Goal: Information Seeking & Learning: Learn about a topic

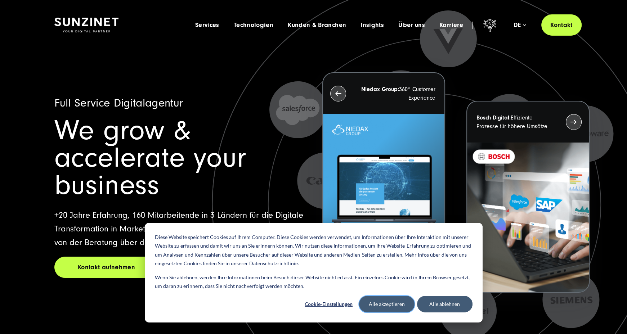
click at [377, 304] on button "Alle akzeptieren" at bounding box center [386, 304] width 55 height 17
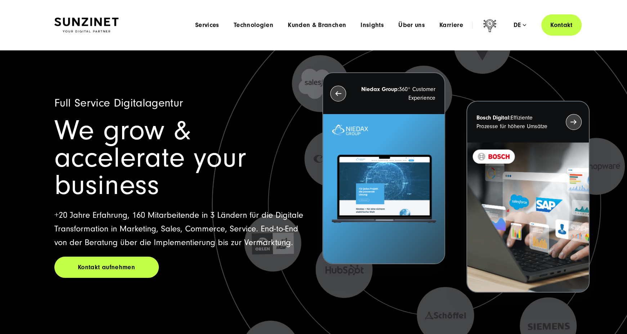
click at [449, 30] on div "Menu Services Menu Full Service Digitalagentur Wir lösen komplexe Herausforderu…" at bounding box center [385, 24] width 394 height 21
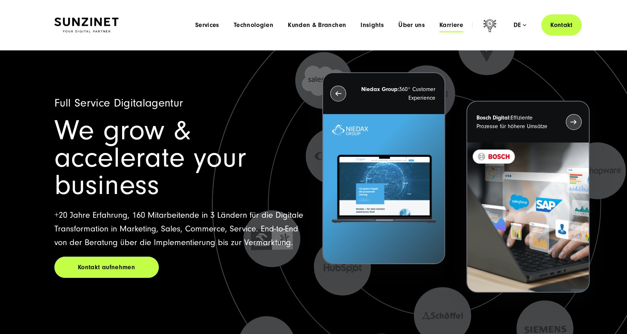
click at [450, 26] on span "Karriere" at bounding box center [451, 25] width 24 height 7
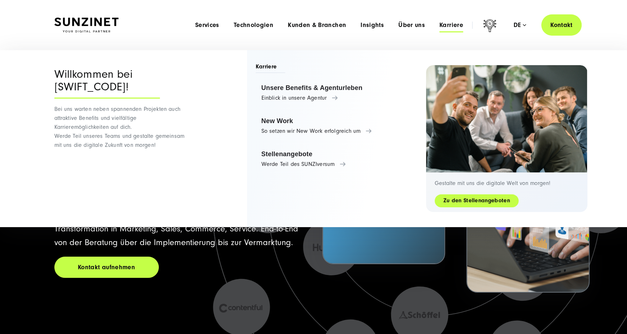
click at [466, 202] on link "Zu den Stellenangeboten" at bounding box center [477, 201] width 84 height 8
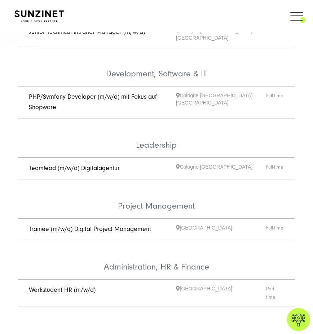
scroll to position [265, 0]
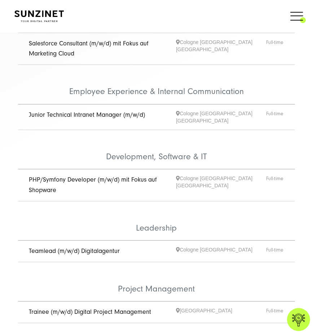
click at [93, 247] on link "Teamlead (m/w/d) Digitalagentur" at bounding box center [74, 251] width 91 height 8
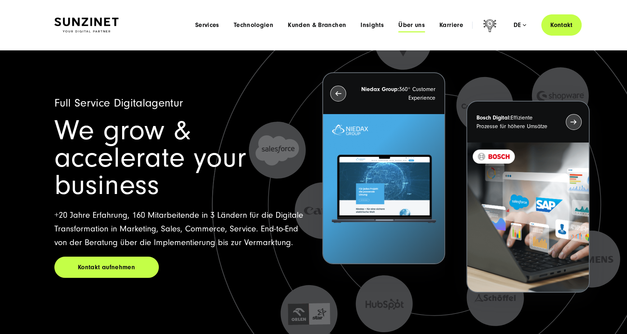
click at [400, 25] on span "Über uns" at bounding box center [411, 25] width 27 height 7
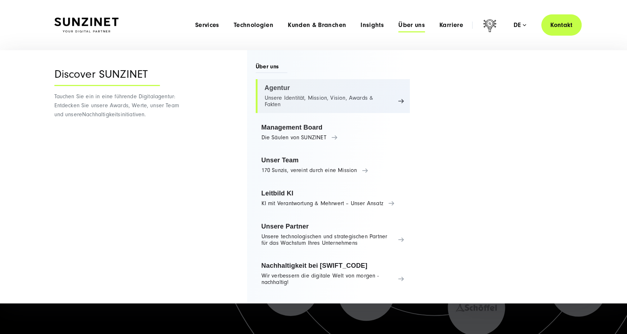
click at [379, 96] on link "Agentur Unsere Identität, Mission, Vision, Awards & Fakten" at bounding box center [333, 96] width 154 height 34
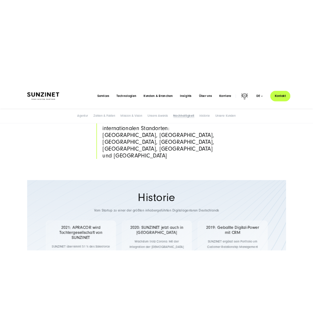
scroll to position [3160, 0]
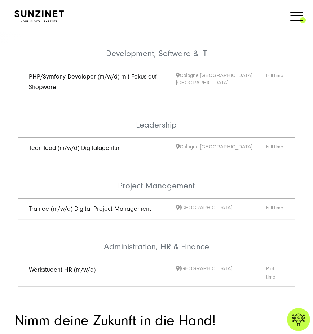
scroll to position [380, 0]
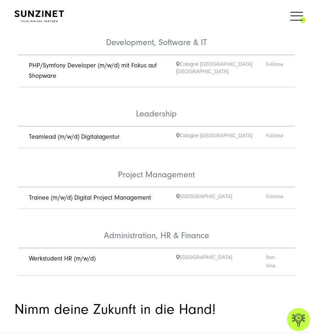
click at [91, 194] on link "Trainee (m/w/d) Digital Project Management" at bounding box center [90, 198] width 122 height 8
